Goal: Use online tool/utility: Utilize a website feature to perform a specific function

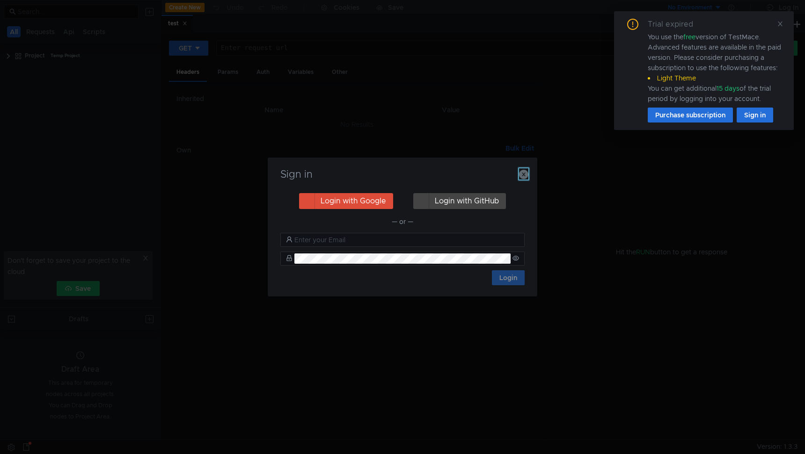
click at [526, 174] on icon "button" at bounding box center [523, 174] width 9 height 9
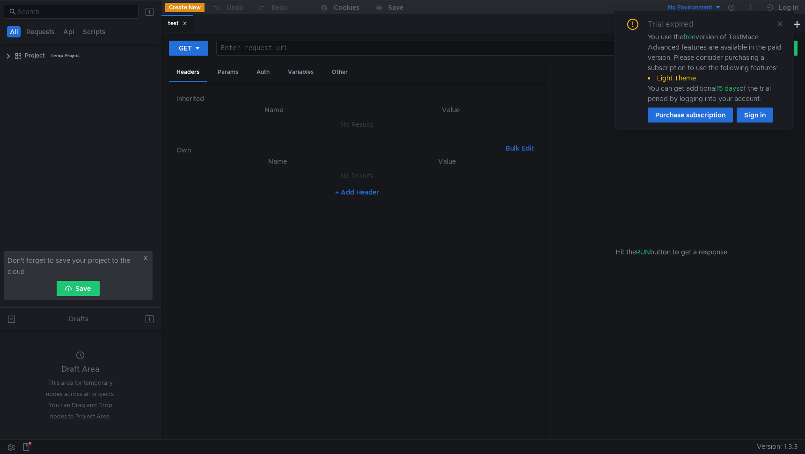
click at [349, 54] on div at bounding box center [474, 55] width 515 height 22
click at [216, 76] on div "Params" at bounding box center [228, 72] width 36 height 17
click at [261, 75] on div "Auth" at bounding box center [263, 72] width 28 height 17
click at [293, 75] on div "Variables" at bounding box center [300, 72] width 41 height 17
click at [194, 74] on div "Headers" at bounding box center [188, 72] width 38 height 17
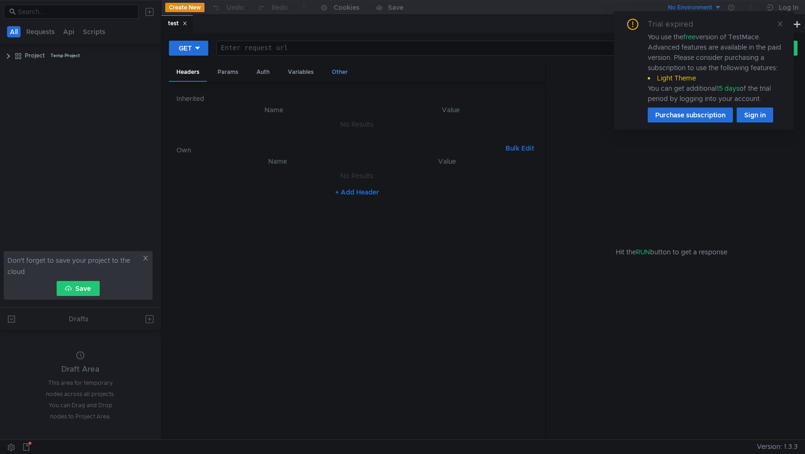
click at [345, 74] on div "Other" at bounding box center [339, 72] width 31 height 17
click at [196, 73] on div "Headers" at bounding box center [188, 72] width 38 height 17
click at [798, 29] on button at bounding box center [796, 23] width 11 height 11
click at [796, 23] on button at bounding box center [796, 23] width 11 height 11
click at [285, 20] on div "Scratch 2" at bounding box center [263, 24] width 47 height 18
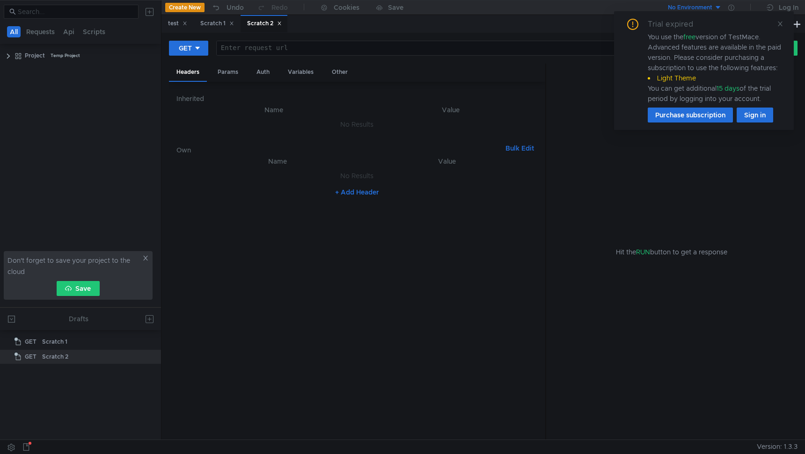
click at [783, 27] on div "Trial expired You use the free version of TestMace. Advanced features are avail…" at bounding box center [704, 70] width 180 height 119
click at [779, 22] on icon at bounding box center [779, 24] width 7 height 7
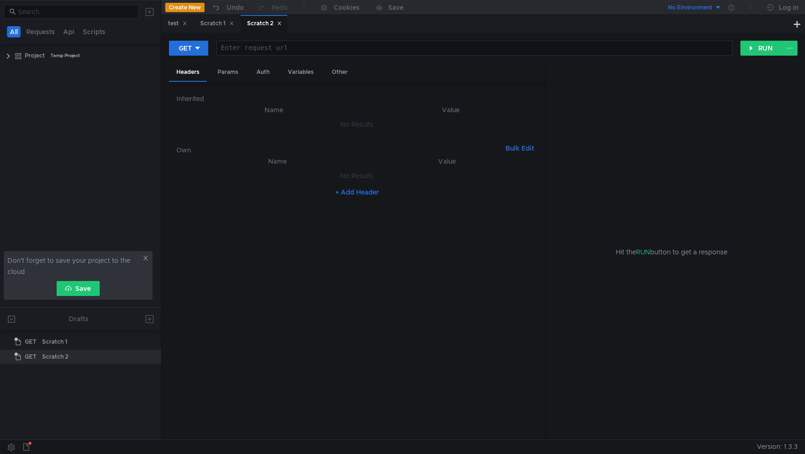
click at [281, 22] on icon at bounding box center [279, 23] width 5 height 5
click at [239, 25] on div "Scratch 1" at bounding box center [217, 23] width 46 height 17
click at [233, 23] on icon at bounding box center [231, 23] width 3 height 3
click at [400, 47] on div at bounding box center [474, 55] width 515 height 22
paste textarea
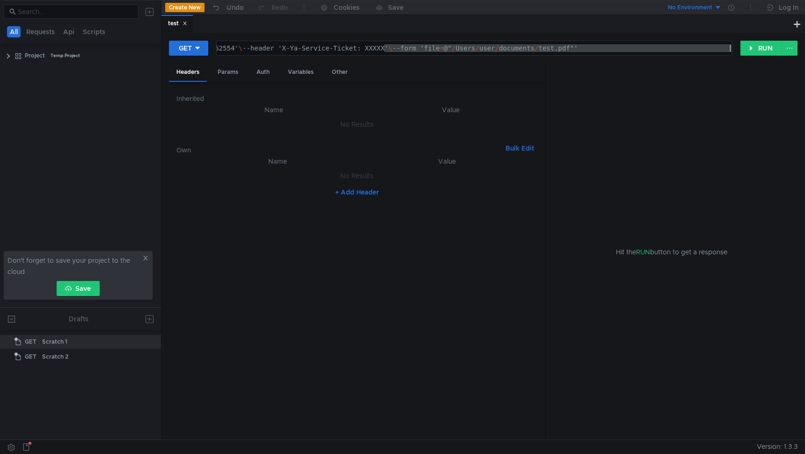
drag, startPoint x: 382, startPoint y: 48, endPoint x: 808, endPoint y: 61, distance: 425.9
click at [805, 61] on html "All Requests Api Scripts Project Temp Project Don't forget to save your project…" at bounding box center [402, 227] width 805 height 454
drag, startPoint x: 266, startPoint y: 49, endPoint x: 808, endPoint y: 36, distance: 542.3
click at [805, 39] on html "All Requests Api Scripts Project Temp Project Don't forget to save your project…" at bounding box center [402, 227] width 805 height 454
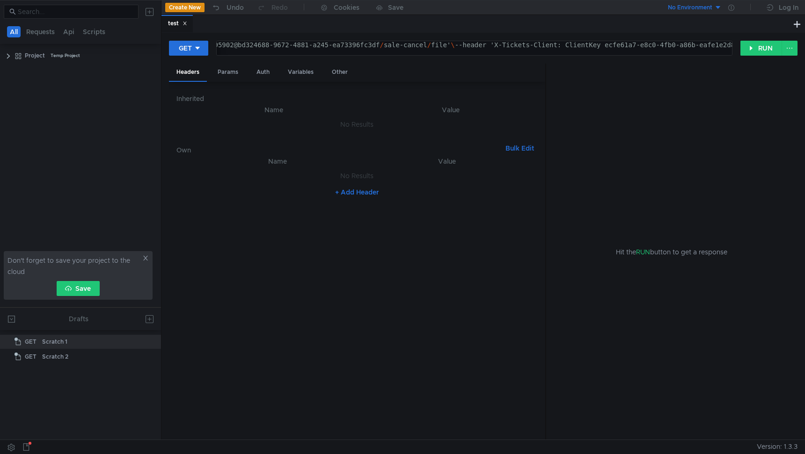
scroll to position [2, 0]
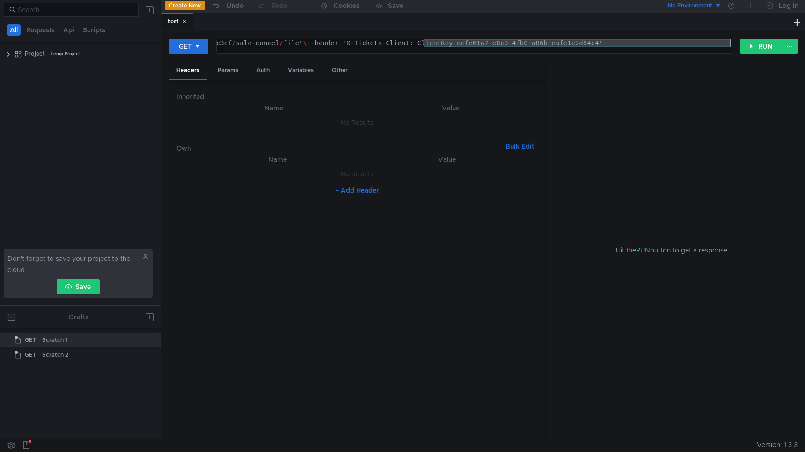
drag, startPoint x: 572, startPoint y: 43, endPoint x: 808, endPoint y: 47, distance: 236.3
click at [805, 49] on html "All Requests Api Scripts Project Temp Project Don't forget to save your project…" at bounding box center [402, 225] width 805 height 454
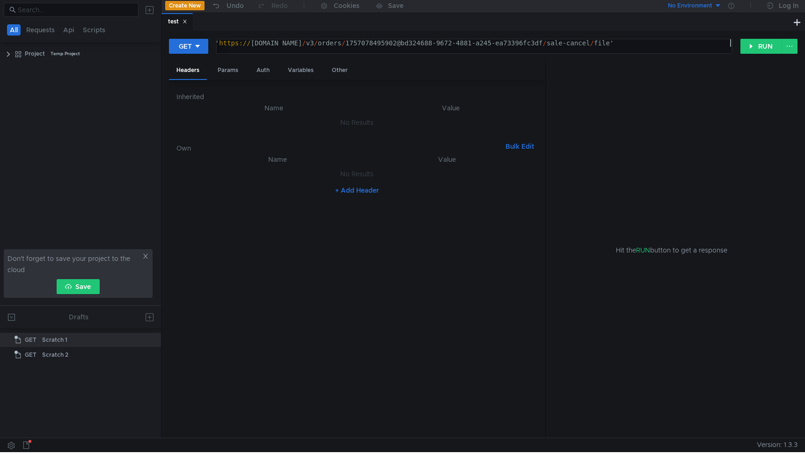
scroll to position [0, 41]
drag, startPoint x: 727, startPoint y: 44, endPoint x: 463, endPoint y: 42, distance: 264.3
click at [463, 42] on div "curl --location ' https:// [DOMAIN_NAME] / v3 / orders / 1757078495902@bd324688…" at bounding box center [440, 50] width 581 height 22
paste textarea "preview"
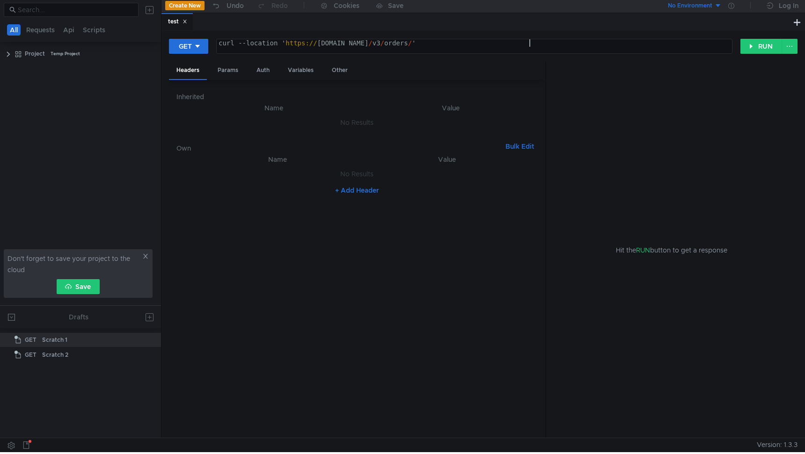
type textarea "curl --location '[URL][DOMAIN_NAME]'"
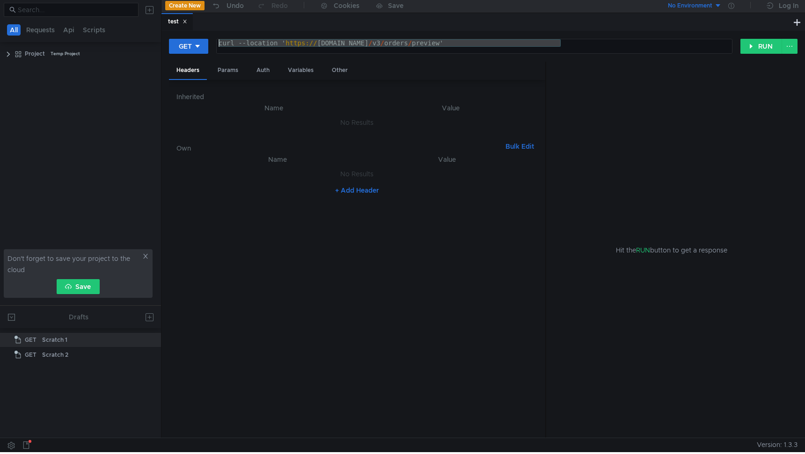
drag, startPoint x: 582, startPoint y: 40, endPoint x: 215, endPoint y: 40, distance: 367.7
click at [215, 40] on div "GET curl --location '[URL][DOMAIN_NAME]' curl --location ' https:// [DOMAIN_NAM…" at bounding box center [454, 46] width 571 height 16
click at [580, 44] on div "curl --location ' https:// [DOMAIN_NAME] / v3 / orders / preview'" at bounding box center [474, 50] width 515 height 22
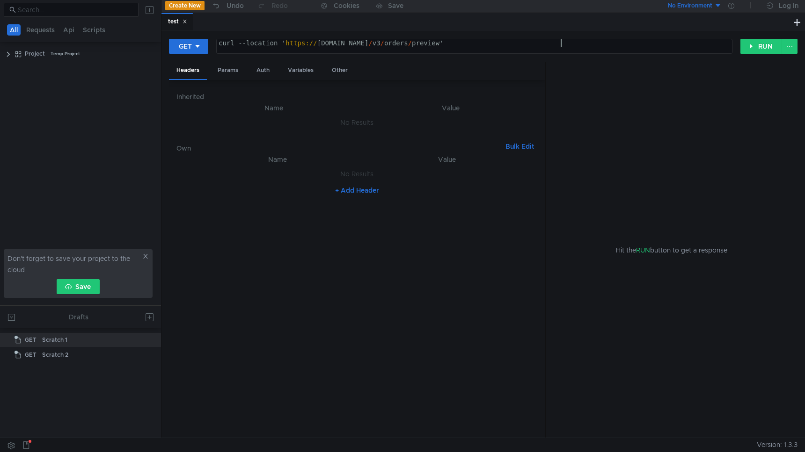
click at [580, 44] on div "curl --location ' https:// [DOMAIN_NAME] / v3 / orders / preview'" at bounding box center [474, 50] width 515 height 22
